Goal: Check status: Check status

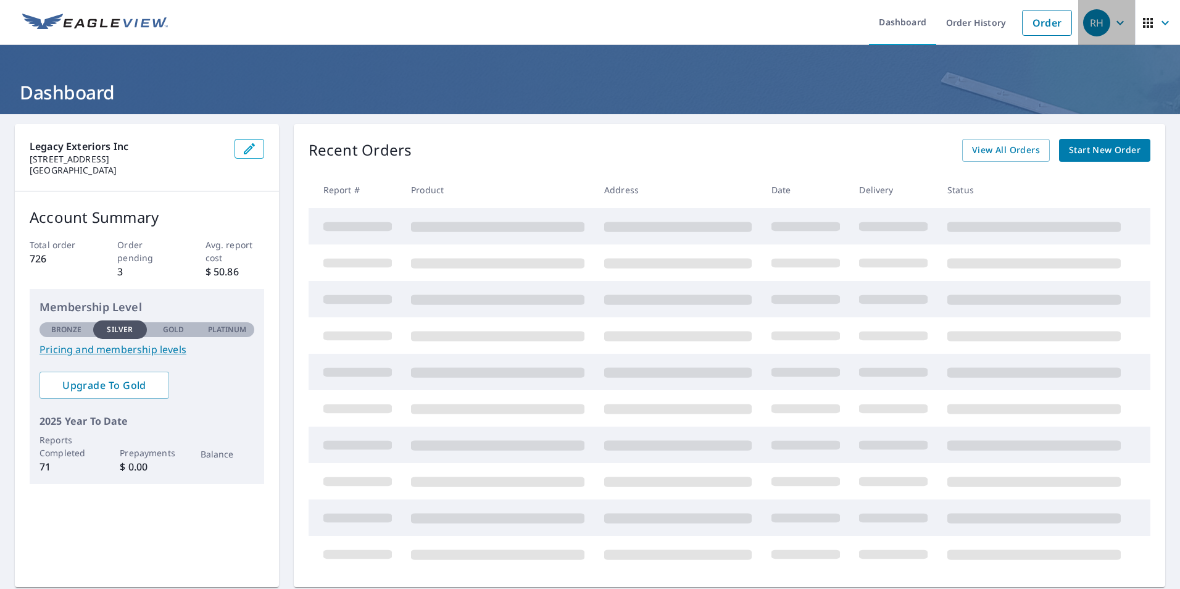
click at [1113, 25] on icon "button" at bounding box center [1120, 22] width 15 height 15
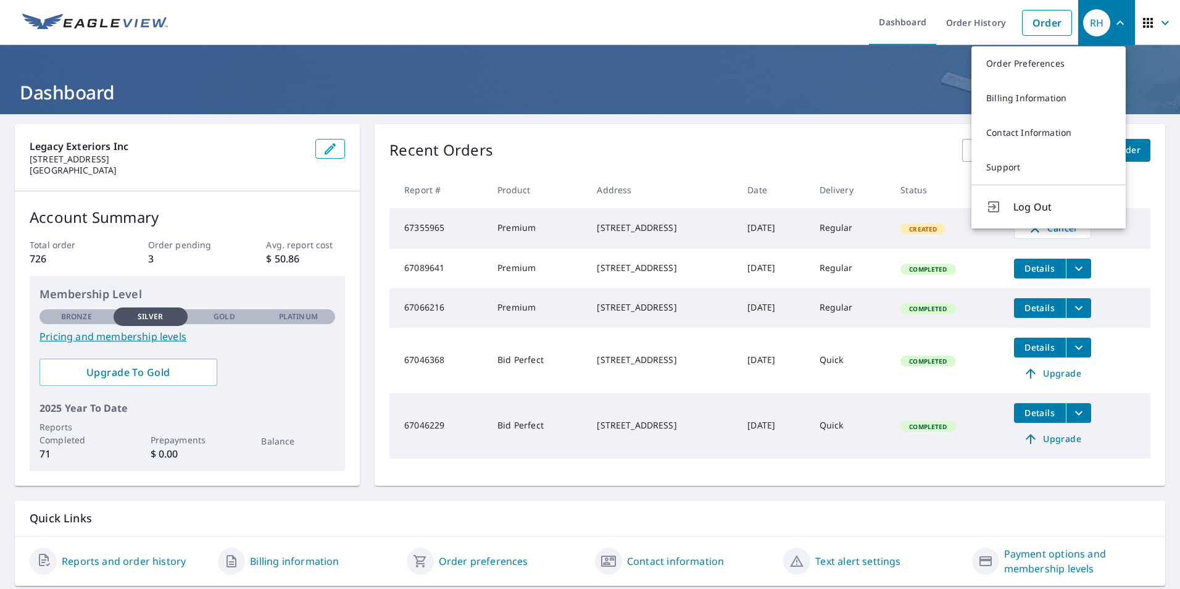
click at [1158, 19] on icon "button" at bounding box center [1165, 22] width 15 height 15
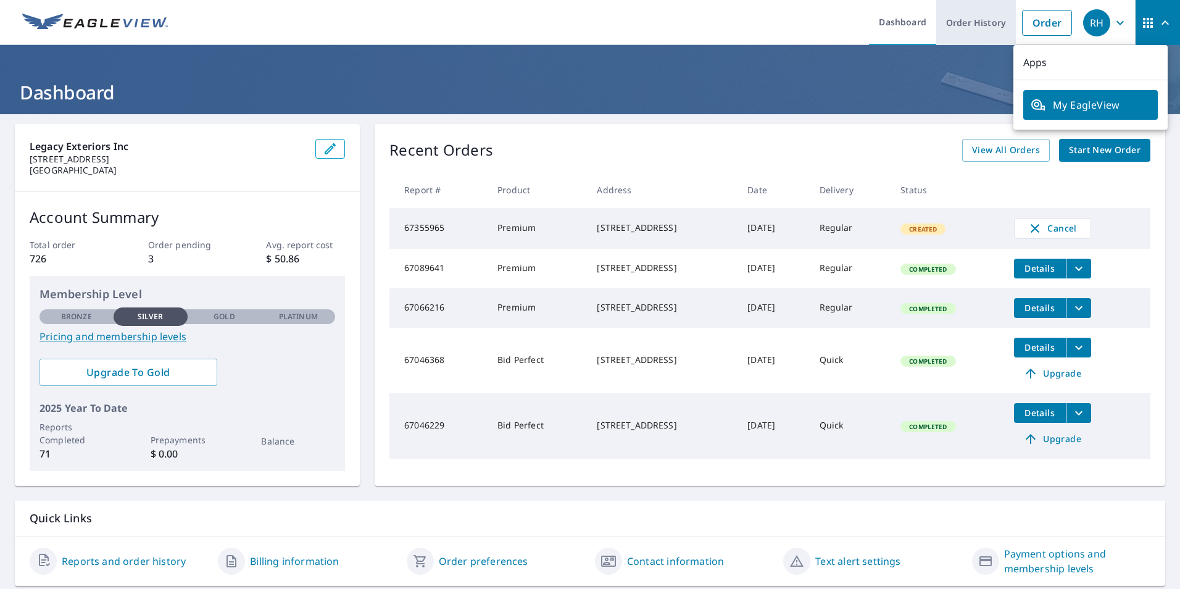
click at [965, 27] on link "Order History" at bounding box center [976, 22] width 80 height 45
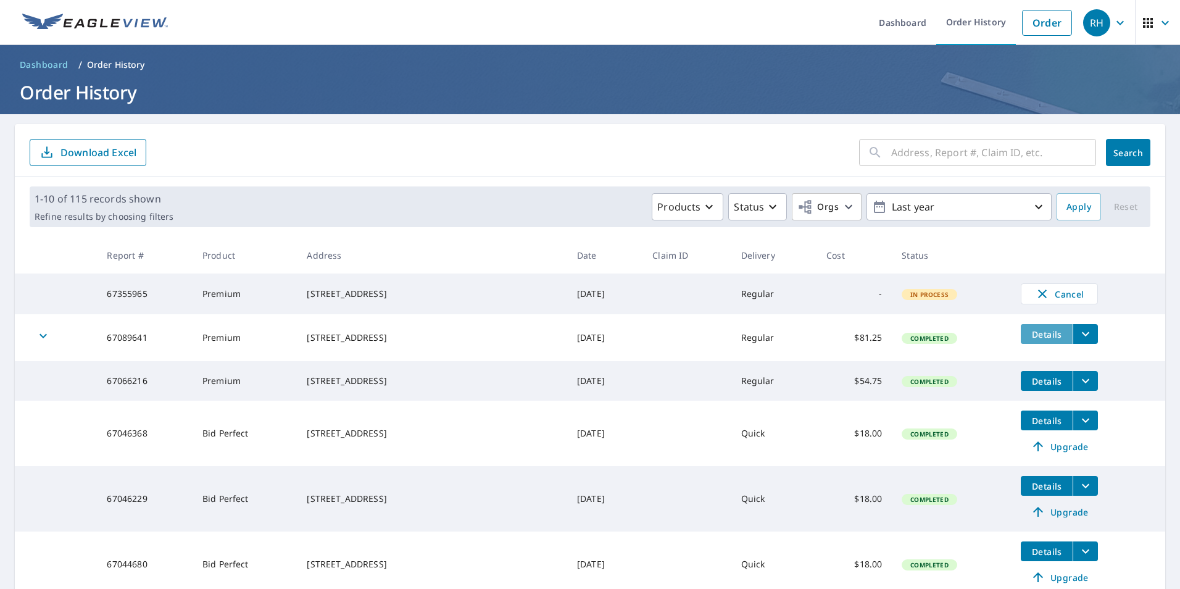
click at [1046, 340] on span "Details" at bounding box center [1046, 334] width 37 height 12
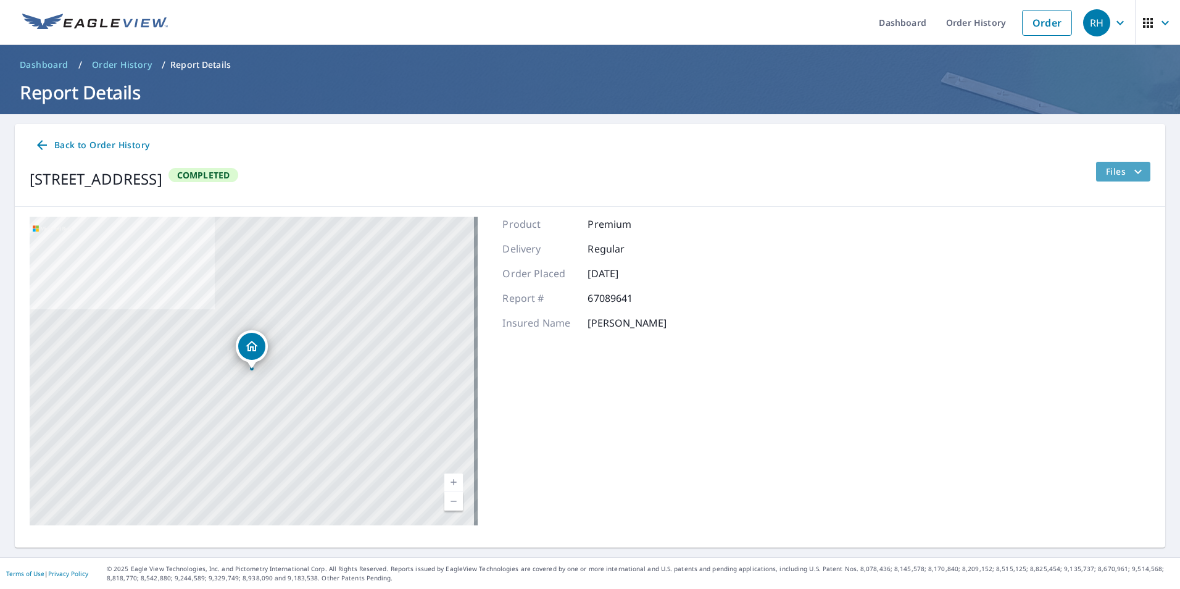
click at [1106, 165] on span "Files" at bounding box center [1125, 171] width 39 height 15
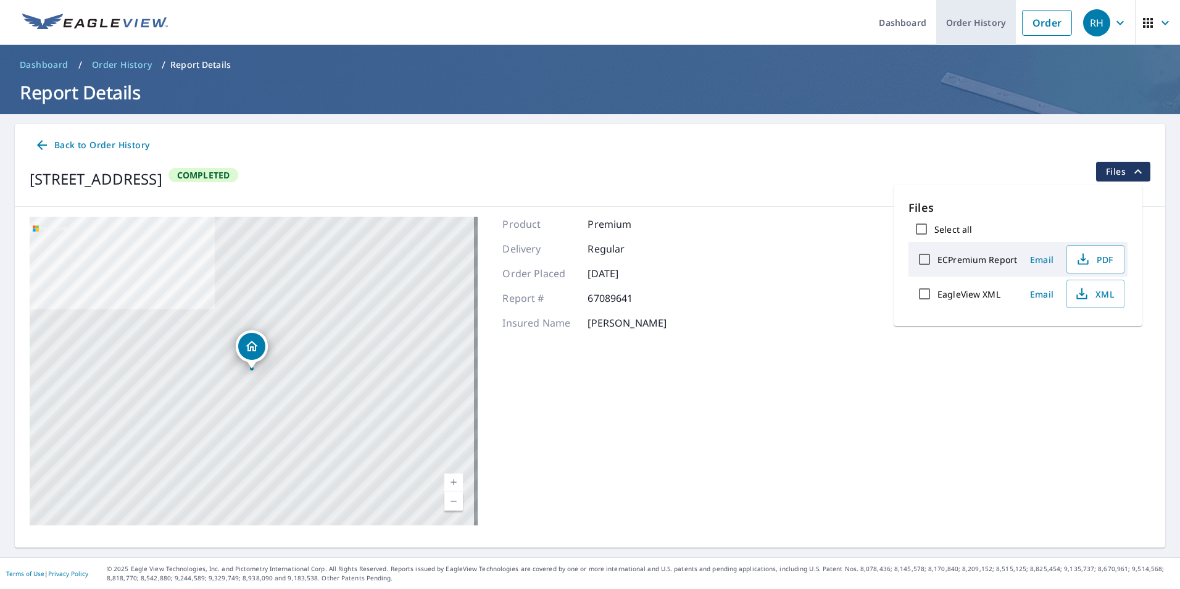
click at [948, 30] on link "Order History" at bounding box center [976, 22] width 80 height 45
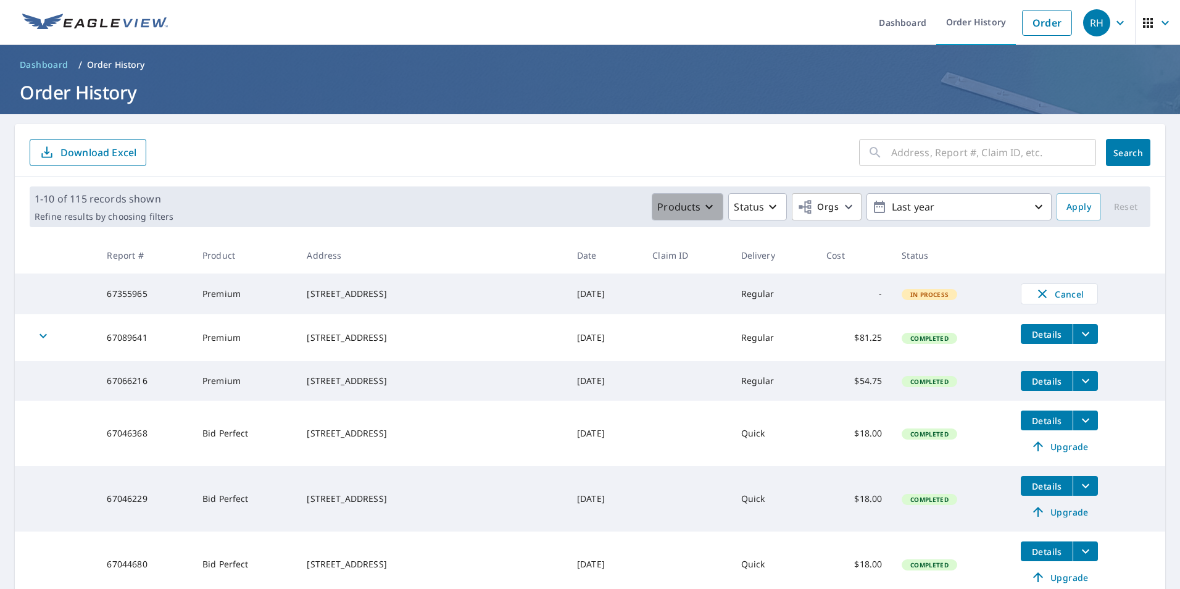
click at [671, 204] on p "Products" at bounding box center [678, 206] width 43 height 15
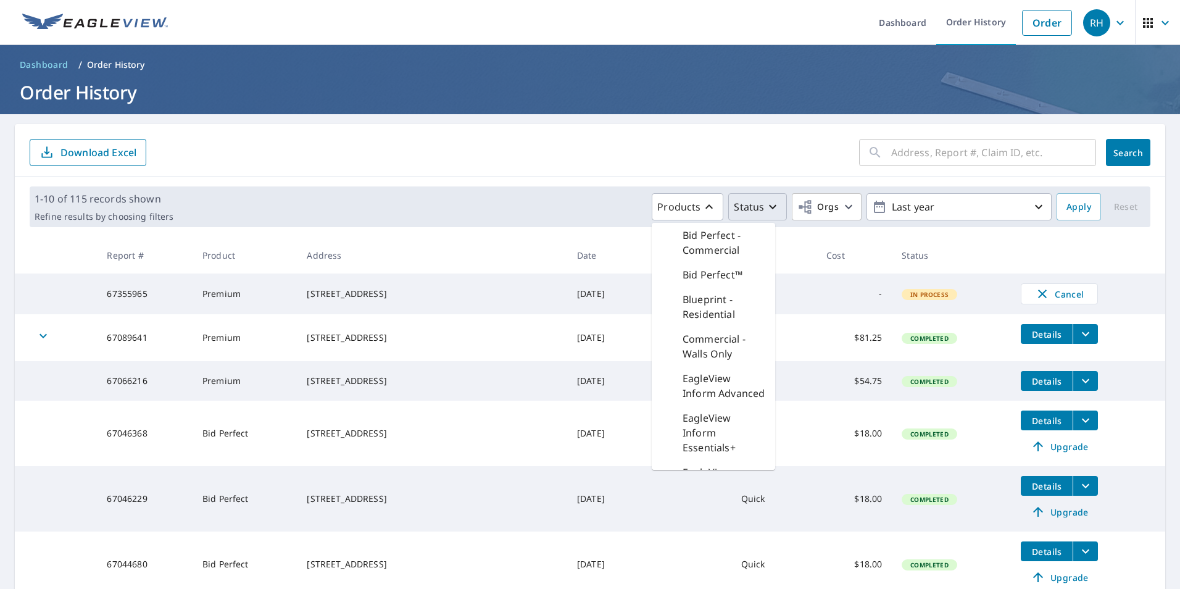
click at [765, 205] on icon "button" at bounding box center [772, 206] width 15 height 15
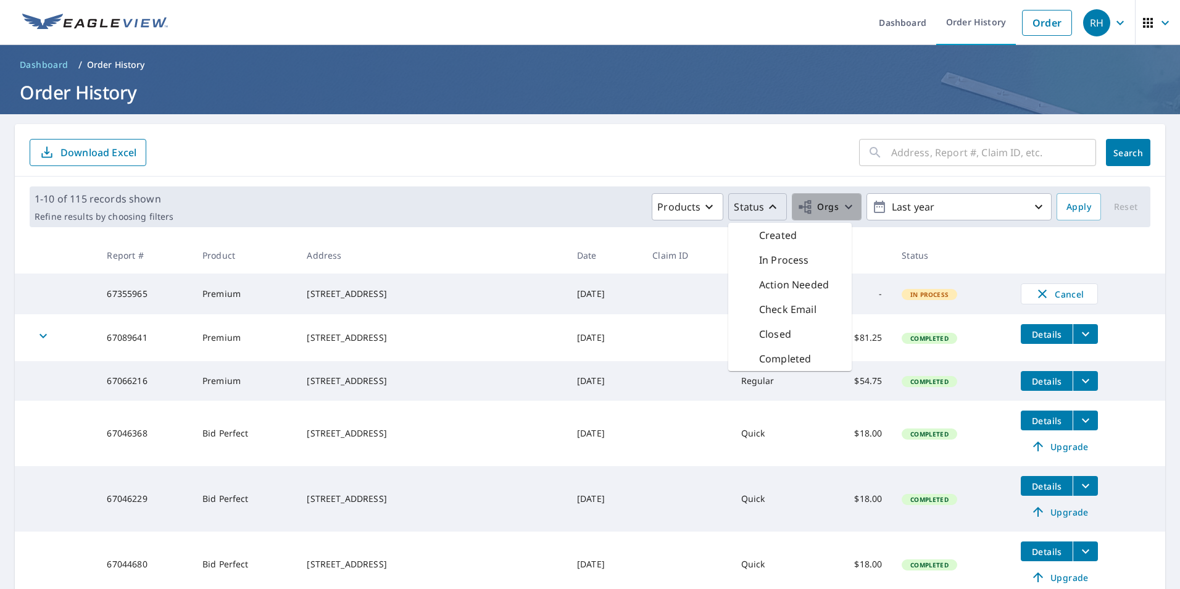
click at [818, 207] on span "Orgs" at bounding box center [817, 206] width 41 height 15
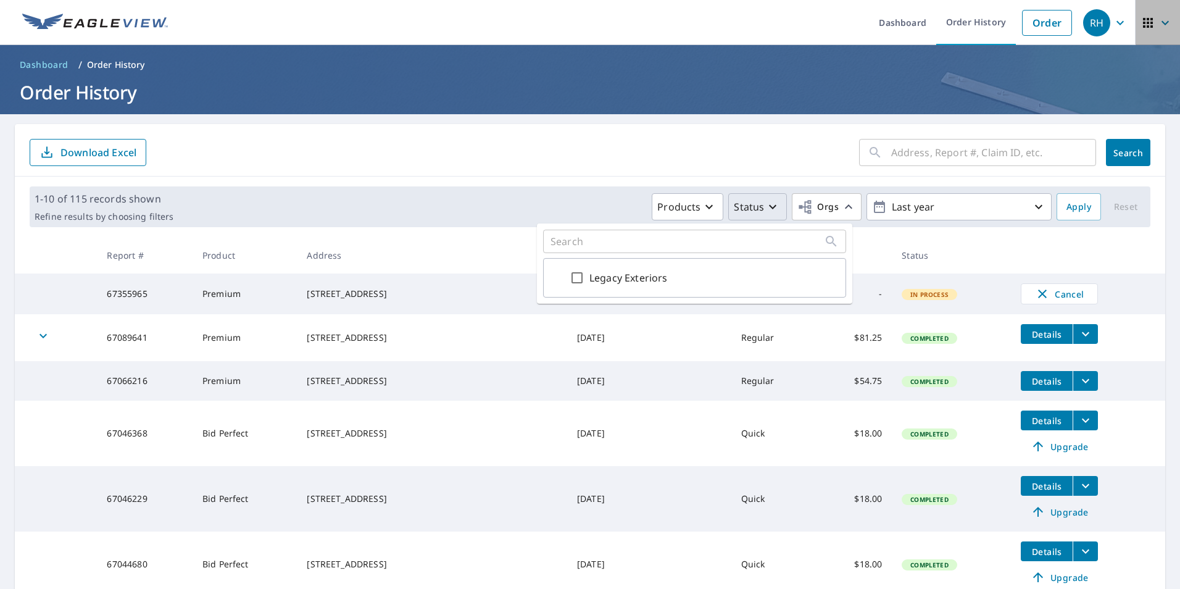
click at [1145, 35] on span "button" at bounding box center [1157, 23] width 35 height 30
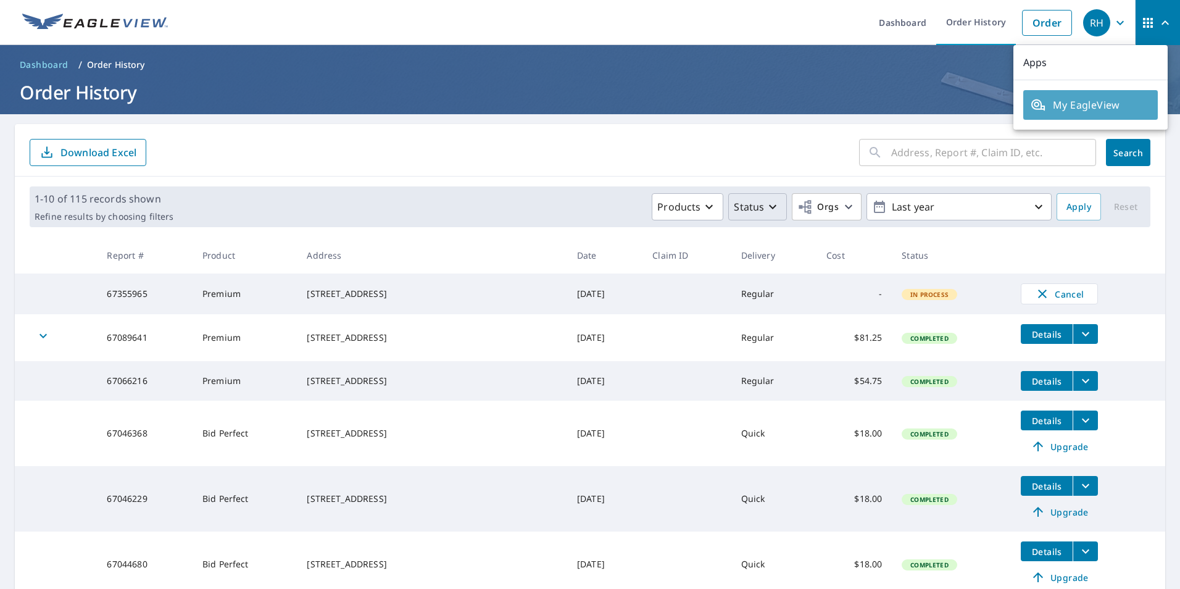
click at [1108, 103] on span "My EagleView" at bounding box center [1091, 105] width 120 height 15
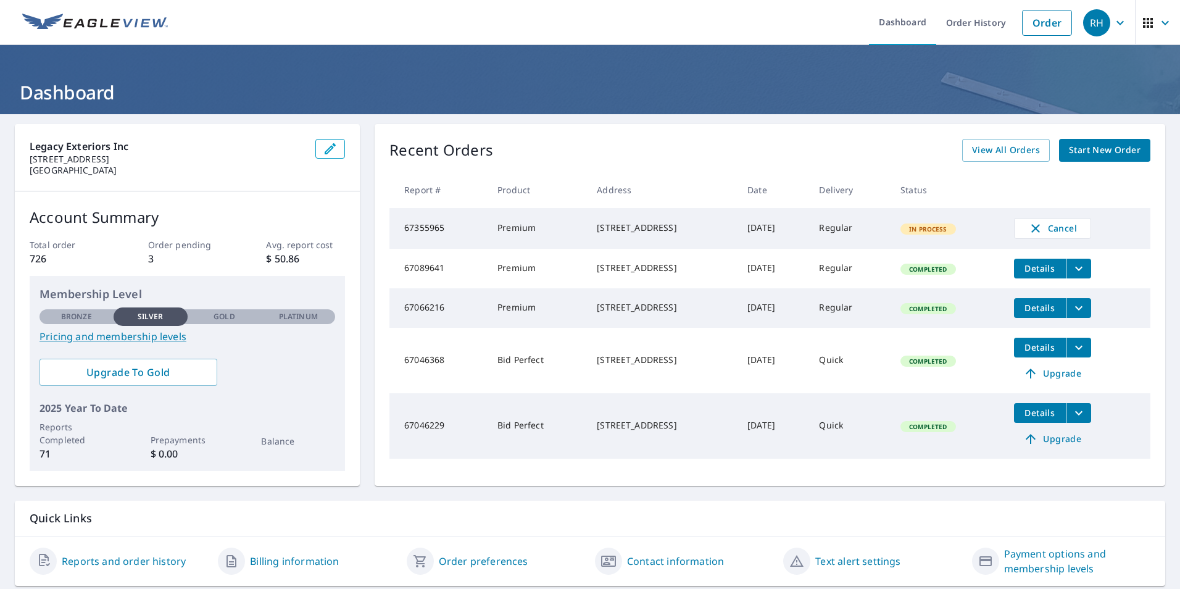
click at [222, 158] on p "[STREET_ADDRESS]" at bounding box center [168, 159] width 276 height 11
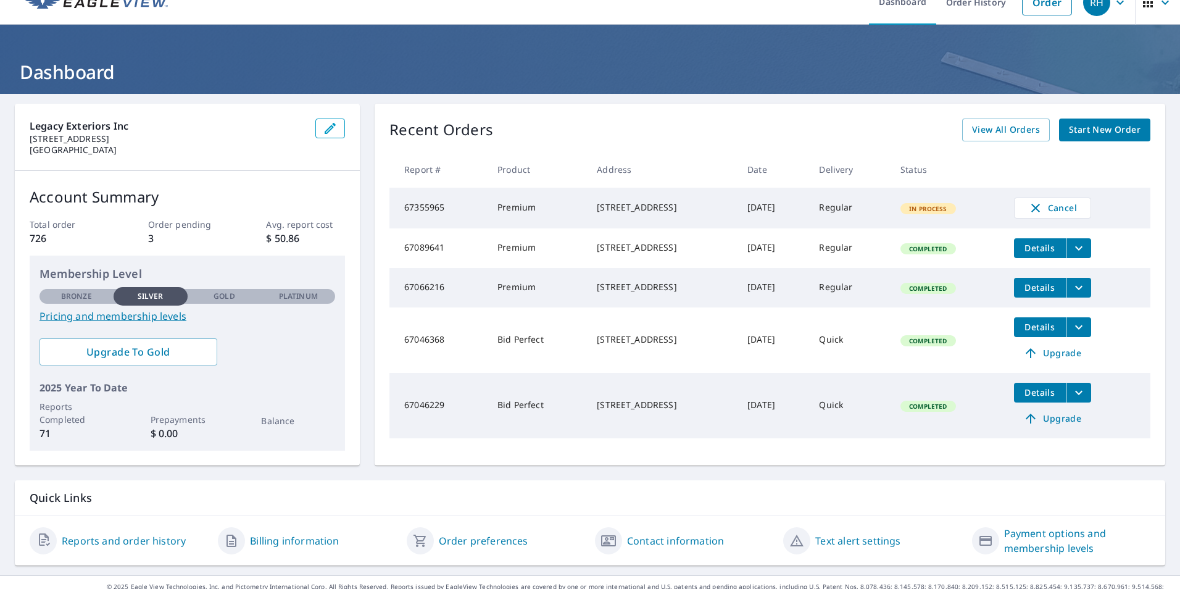
scroll to position [39, 0]
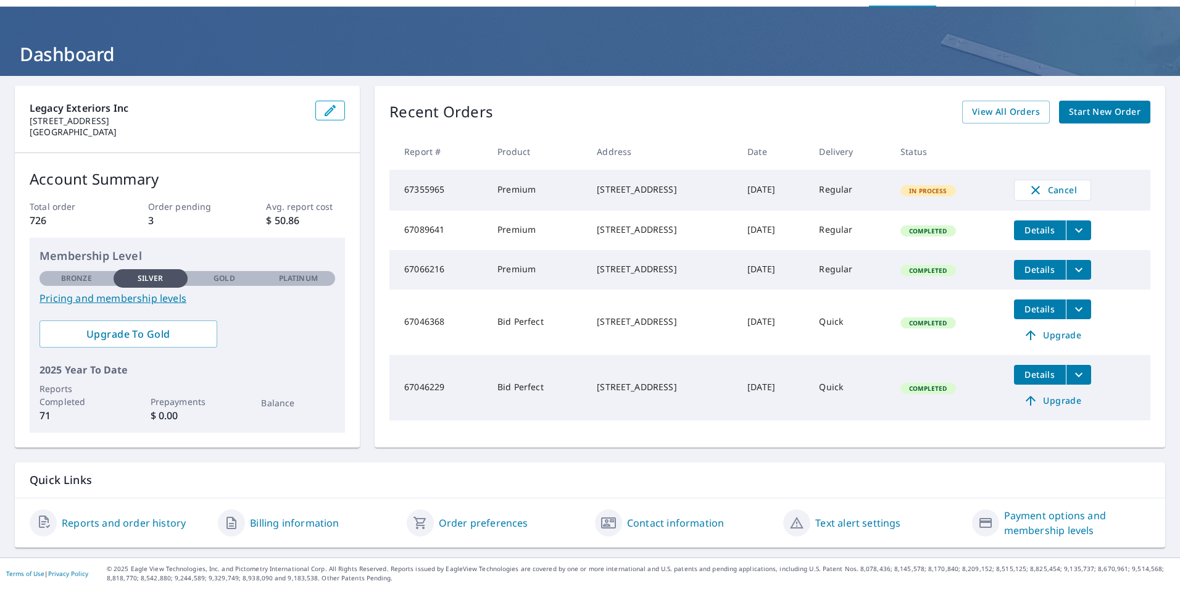
click at [133, 523] on link "Reports and order history" at bounding box center [124, 522] width 124 height 15
